Goal: Information Seeking & Learning: Learn about a topic

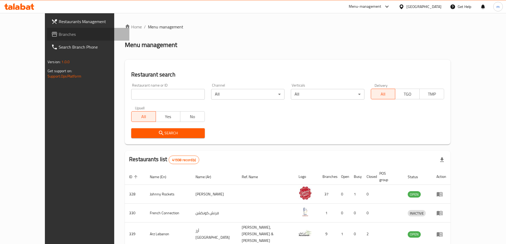
click at [59, 33] on span "Branches" at bounding box center [92, 34] width 66 height 6
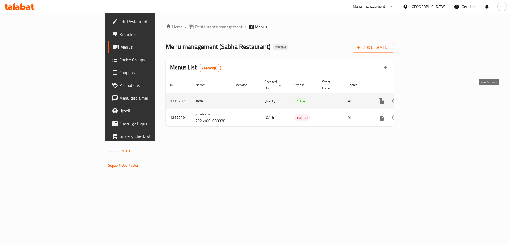
click at [422, 98] on icon "enhanced table" at bounding box center [419, 101] width 6 height 6
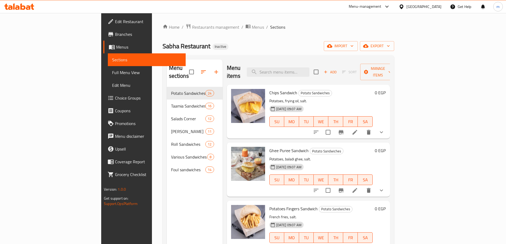
click at [108, 69] on link "Full Menu View" at bounding box center [147, 72] width 78 height 13
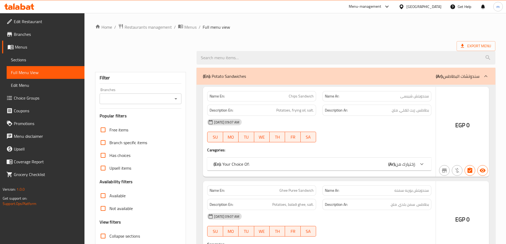
click at [53, 76] on link "Full Menu View" at bounding box center [46, 72] width 78 height 13
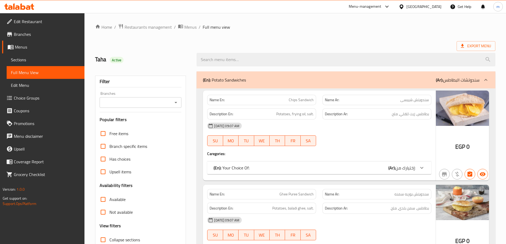
scroll to position [106, 0]
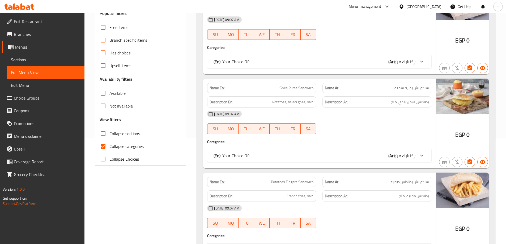
click at [118, 143] on span "Collapse categories" at bounding box center [126, 146] width 34 height 6
click at [109, 143] on input "Collapse categories" at bounding box center [103, 146] width 13 height 13
checkbox input "false"
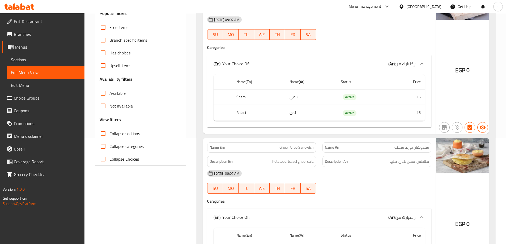
scroll to position [27, 0]
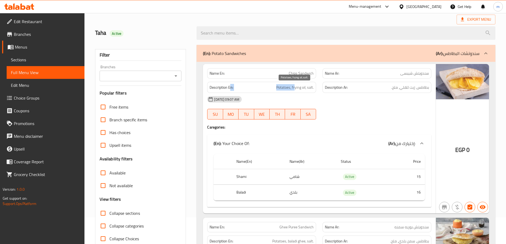
drag, startPoint x: 249, startPoint y: 88, endPoint x: 336, endPoint y: 92, distance: 86.6
click at [311, 90] on h6 "Description En: Potatoes, frying oil, salt." at bounding box center [261, 87] width 104 height 7
click at [325, 108] on div "[DATE] 09:07 AM SU MO TU WE TH FR SA" at bounding box center [319, 108] width 230 height 30
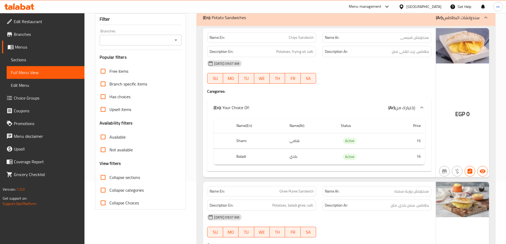
scroll to position [53, 0]
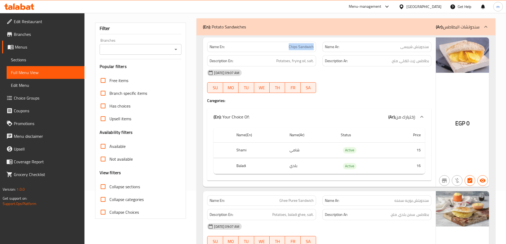
drag, startPoint x: 287, startPoint y: 46, endPoint x: 317, endPoint y: 50, distance: 30.3
click at [317, 50] on div "Name En: Chips Sandwich" at bounding box center [261, 46] width 115 height 17
click at [346, 80] on div "[DATE] 09:07 AM SU MO TU WE TH FR SA" at bounding box center [319, 81] width 230 height 30
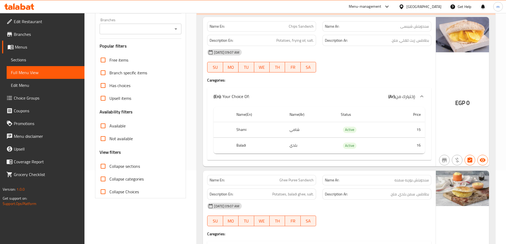
scroll to position [76, 0]
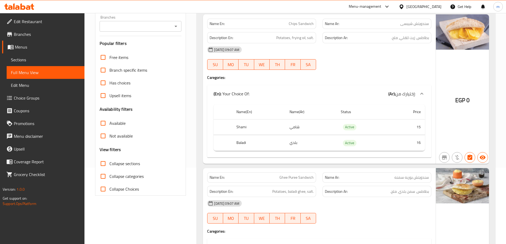
click at [349, 44] on div "[DATE] 09:07 AM" at bounding box center [319, 49] width 230 height 13
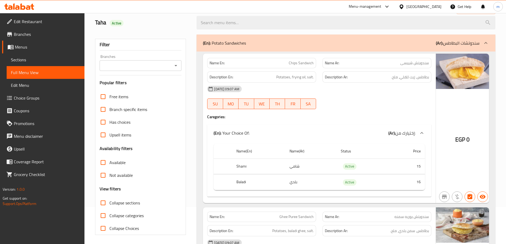
scroll to position [0, 0]
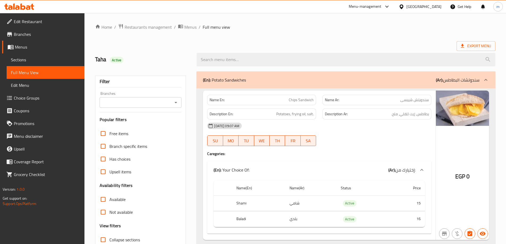
click at [339, 82] on div "(En): Potato Sandwiches (Ar): سندوتشات البطاطس" at bounding box center [341, 80] width 276 height 6
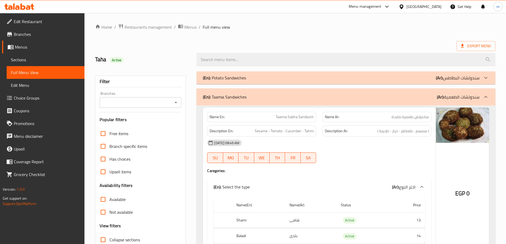
click at [339, 82] on div "(En): Potato Sandwiches (Ar): سندوتشات البطاطس" at bounding box center [345, 77] width 299 height 13
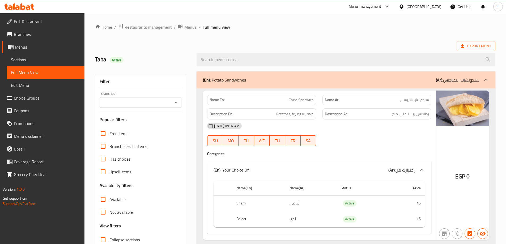
drag, startPoint x: 31, startPoint y: 48, endPoint x: 55, endPoint y: 54, distance: 24.8
click at [31, 48] on span "Menus" at bounding box center [47, 47] width 65 height 6
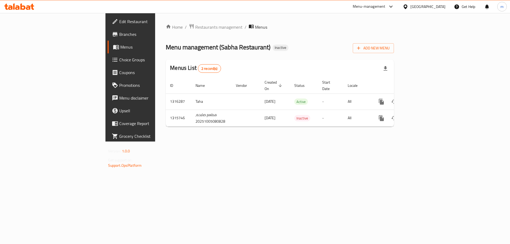
click at [440, 9] on div "[GEOGRAPHIC_DATA]" at bounding box center [427, 7] width 35 height 6
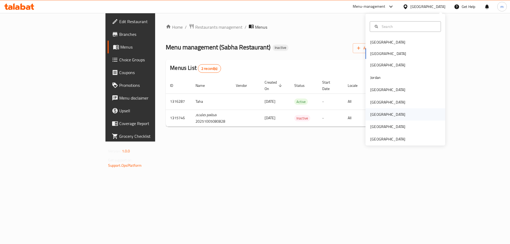
click at [383, 118] on div "[GEOGRAPHIC_DATA]" at bounding box center [405, 114] width 80 height 12
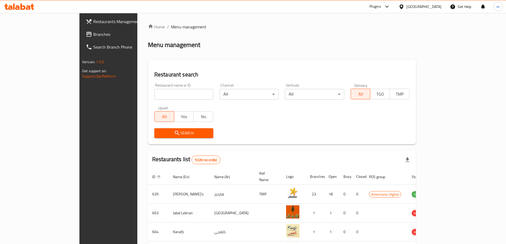
click at [93, 33] on span "Branches" at bounding box center [126, 34] width 66 height 6
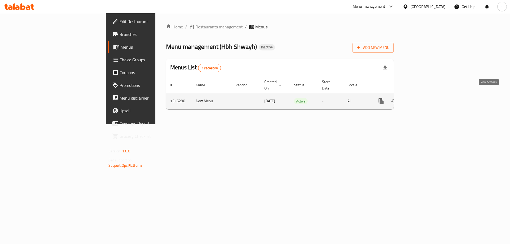
click at [422, 98] on icon "enhanced table" at bounding box center [419, 101] width 6 height 6
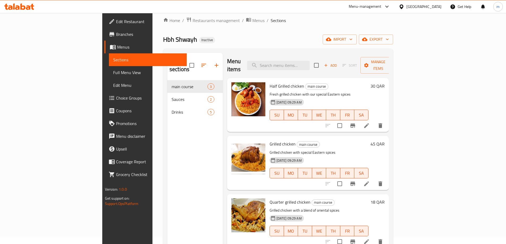
scroll to position [27, 0]
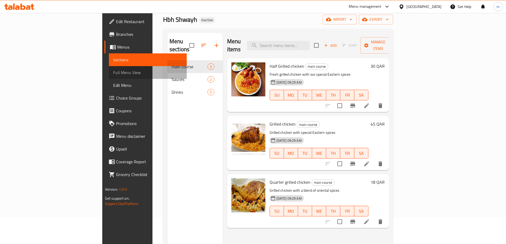
click at [113, 74] on span "Full Menu View" at bounding box center [147, 72] width 69 height 6
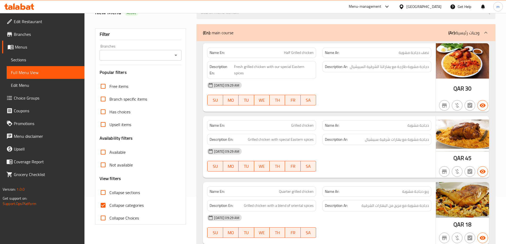
scroll to position [80, 0]
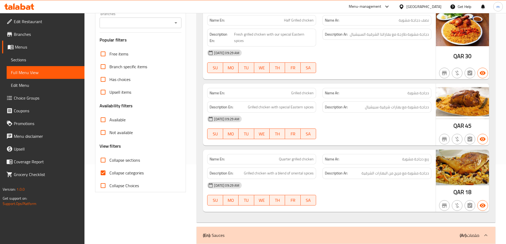
click at [124, 170] on span "Collapse categories" at bounding box center [126, 173] width 34 height 6
click at [109, 170] on input "Collapse categories" at bounding box center [103, 172] width 13 height 13
checkbox input "false"
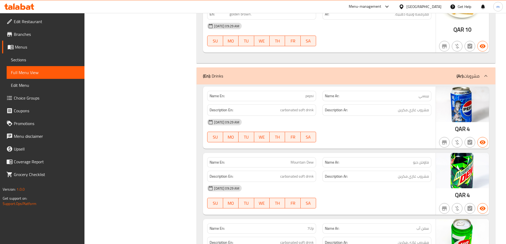
scroll to position [403, 0]
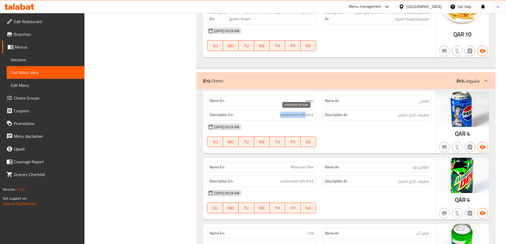
drag, startPoint x: 266, startPoint y: 111, endPoint x: 307, endPoint y: 114, distance: 41.2
click at [307, 114] on div "Description En: carbonated soft drink" at bounding box center [261, 114] width 109 height 11
drag, startPoint x: 300, startPoint y: 98, endPoint x: 314, endPoint y: 97, distance: 13.9
click at [314, 97] on div "Name En: pepsi" at bounding box center [261, 101] width 109 height 10
drag, startPoint x: 280, startPoint y: 111, endPoint x: 301, endPoint y: 117, distance: 22.1
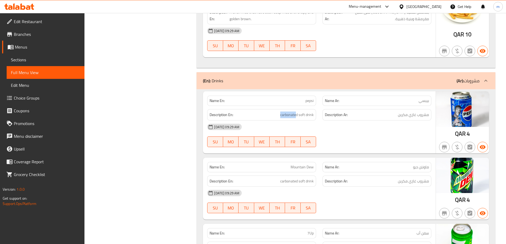
click at [299, 116] on div "Description En: carbonated soft drink" at bounding box center [261, 114] width 109 height 11
click at [280, 102] on p "Name En: pepsi" at bounding box center [261, 101] width 104 height 6
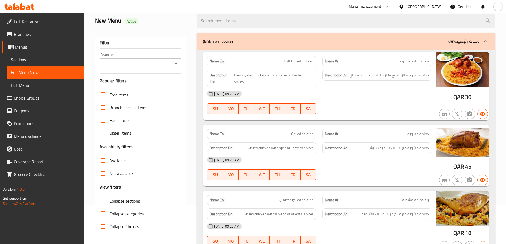
scroll to position [53, 0]
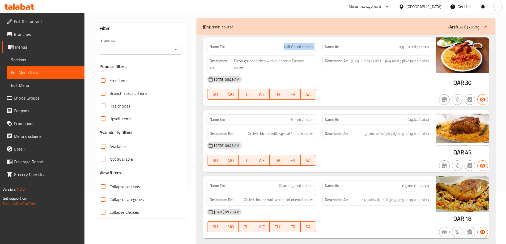
drag, startPoint x: 277, startPoint y: 43, endPoint x: 331, endPoint y: 45, distance: 54.7
click at [327, 45] on div "Name En: Half Grilled chicken Name Ar: نصف دجاجة مشوية" at bounding box center [319, 46] width 230 height 17
drag, startPoint x: 389, startPoint y: 47, endPoint x: 419, endPoint y: 49, distance: 30.1
click at [419, 49] on p "Name Ar: نصف دجاجة مشوية" at bounding box center [377, 47] width 104 height 6
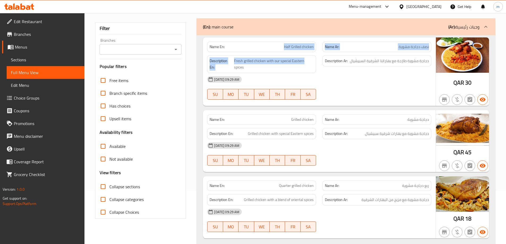
drag, startPoint x: 253, startPoint y: 38, endPoint x: 365, endPoint y: 37, distance: 112.0
click at [321, 50] on div "Name En: Half Grilled chicken Name Ar: نصف دجاجة مشوية" at bounding box center [319, 46] width 230 height 17
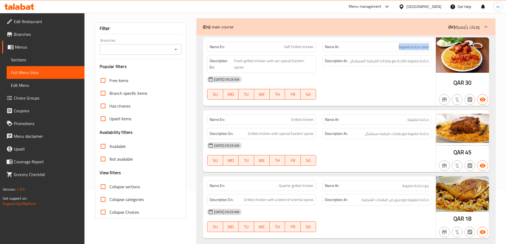
drag, startPoint x: 428, startPoint y: 48, endPoint x: 393, endPoint y: 48, distance: 35.0
click at [393, 48] on p "Name Ar: نصف دجاجة مشوية" at bounding box center [377, 47] width 104 height 6
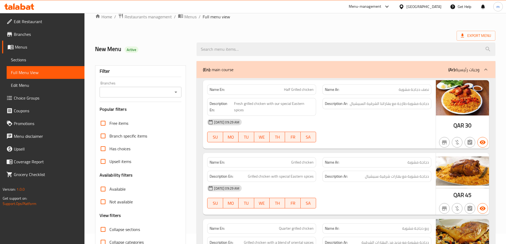
scroll to position [0, 0]
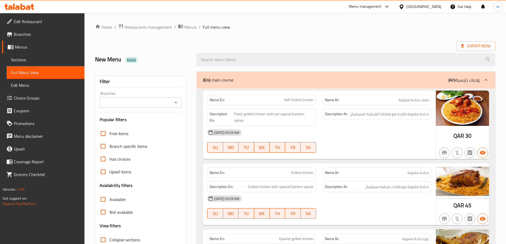
drag, startPoint x: 140, startPoint y: 67, endPoint x: 147, endPoint y: 68, distance: 6.7
click at [147, 68] on div "New Menu Active" at bounding box center [143, 60] width 102 height 24
click at [159, 49] on div "New Menu Active" at bounding box center [143, 60] width 102 height 24
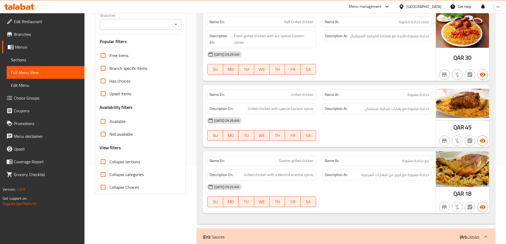
scroll to position [80, 0]
